Goal: Task Accomplishment & Management: Use online tool/utility

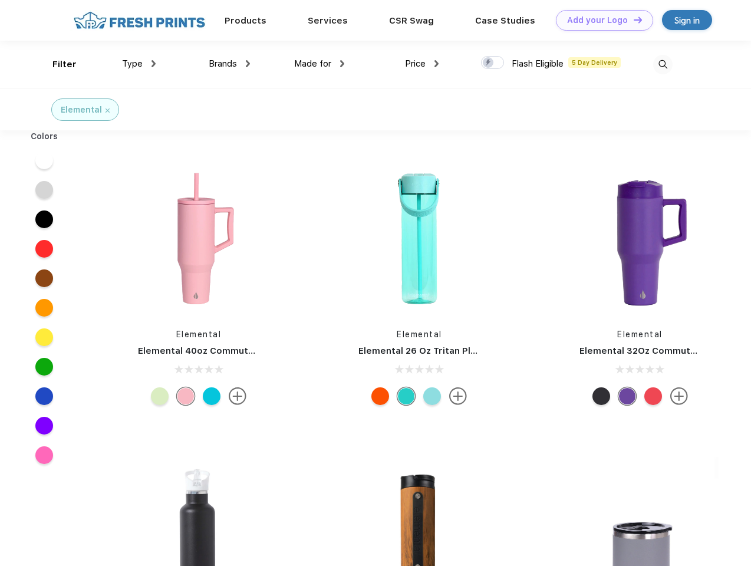
click at [600, 20] on link "Add your Logo Design Tool" at bounding box center [604, 20] width 97 height 21
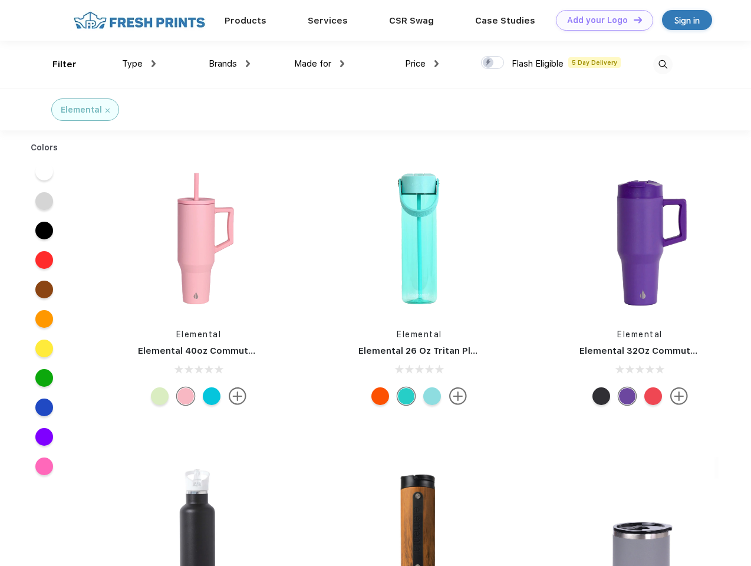
click at [0, 0] on div "Design Tool" at bounding box center [0, 0] width 0 height 0
click at [633, 19] on link "Add your Logo Design Tool" at bounding box center [604, 20] width 97 height 21
click at [57, 64] on div "Filter" at bounding box center [64, 65] width 24 height 14
click at [139, 64] on span "Type" at bounding box center [132, 63] width 21 height 11
click at [229, 64] on span "Brands" at bounding box center [223, 63] width 28 height 11
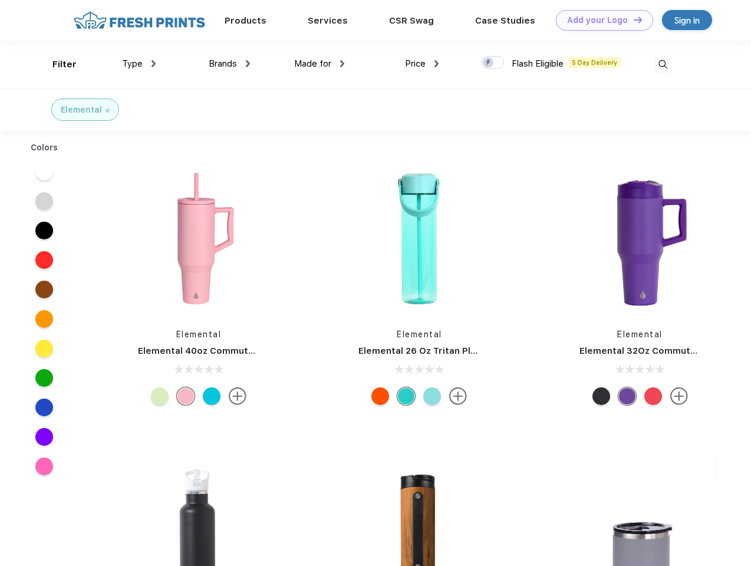
click at [320, 64] on span "Made for" at bounding box center [312, 63] width 37 height 11
click at [422, 64] on span "Price" at bounding box center [415, 63] width 21 height 11
click at [493, 63] on div at bounding box center [492, 62] width 23 height 13
click at [489, 63] on input "checkbox" at bounding box center [485, 59] width 8 height 8
click at [663, 64] on img at bounding box center [662, 64] width 19 height 19
